Goal: Check status: Check status

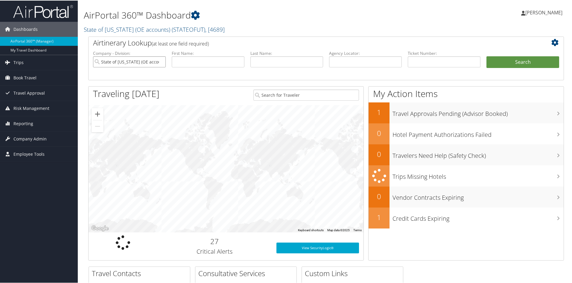
click at [145, 62] on input "State of Utah (OE accounts)" at bounding box center [129, 61] width 73 height 11
click at [374, 66] on input "text" at bounding box center [365, 61] width 73 height 11
paste input "CSNXLR"
type input "CSNXLR"
click at [503, 63] on button "Search" at bounding box center [523, 62] width 73 height 12
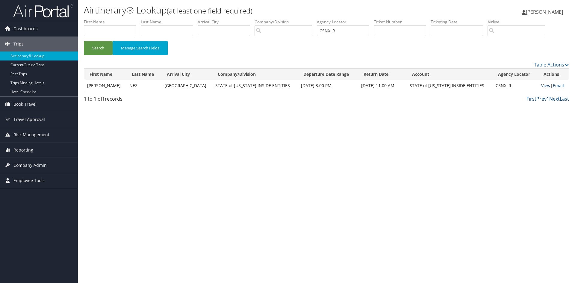
click at [541, 85] on link "View" at bounding box center [545, 86] width 9 height 6
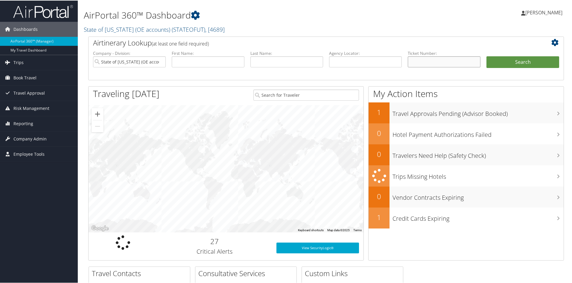
paste input "8900897295592"
type input "8900897295592"
click at [509, 61] on button "Search" at bounding box center [523, 62] width 73 height 12
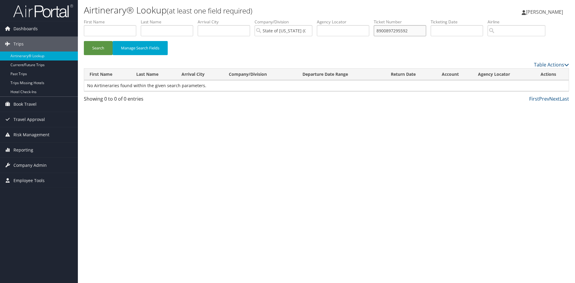
click at [396, 32] on input "8900897295592" at bounding box center [400, 30] width 52 height 11
click at [273, 31] on input "State of Utah (OE accounts)" at bounding box center [283, 30] width 58 height 11
click at [400, 31] on input "8900897295592" at bounding box center [400, 30] width 52 height 11
click at [95, 46] on button "Search" at bounding box center [98, 48] width 29 height 14
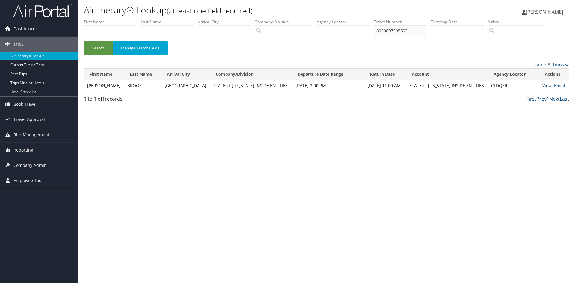
click at [397, 31] on input "8900897295592" at bounding box center [400, 30] width 52 height 11
paste input "548709"
click at [94, 49] on button "Search" at bounding box center [98, 48] width 29 height 14
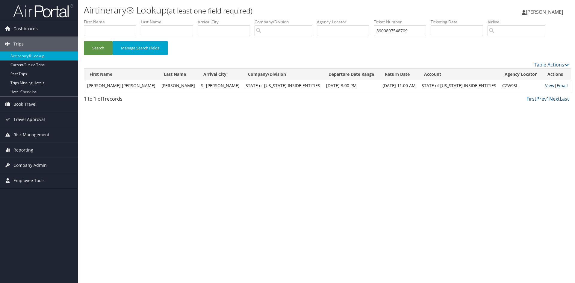
click at [545, 87] on link "View" at bounding box center [549, 86] width 9 height 6
click at [395, 32] on input "8900897548709" at bounding box center [400, 30] width 52 height 11
paste input "696914"
type input "8900897696914"
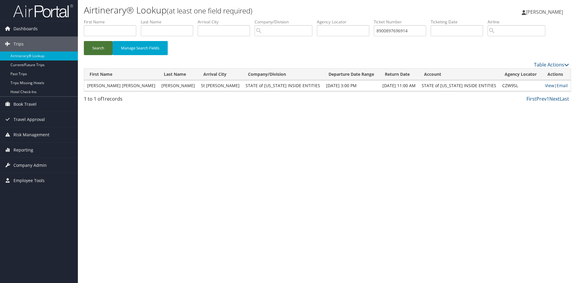
click at [96, 48] on button "Search" at bounding box center [98, 48] width 29 height 14
click at [543, 84] on link "View" at bounding box center [547, 86] width 9 height 6
click at [415, 31] on input "8900897696914" at bounding box center [400, 30] width 52 height 11
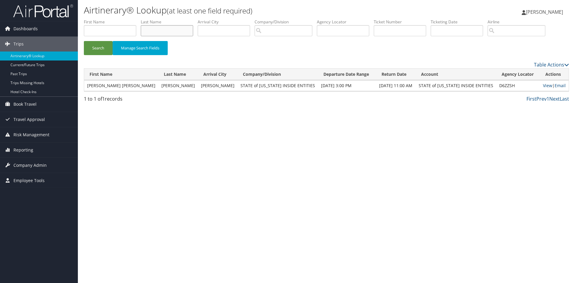
click at [158, 31] on input "text" at bounding box center [167, 30] width 52 height 11
type input "blumhardt"
click at [84, 41] on button "Search" at bounding box center [98, 48] width 29 height 14
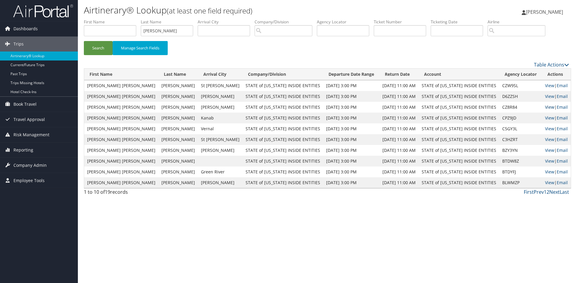
click at [545, 107] on link "View" at bounding box center [549, 107] width 9 height 6
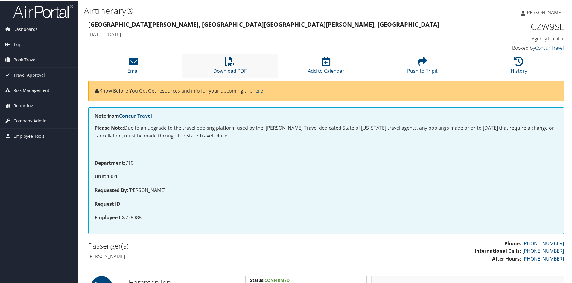
click at [227, 63] on icon at bounding box center [230, 61] width 10 height 10
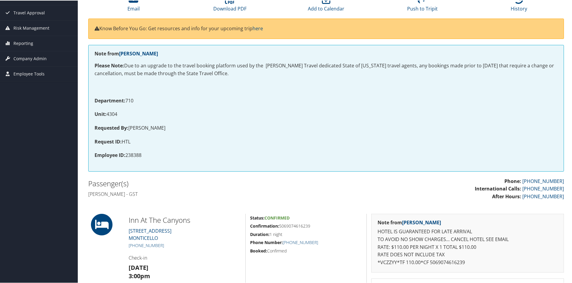
scroll to position [60, 0]
